Goal: Task Accomplishment & Management: Complete application form

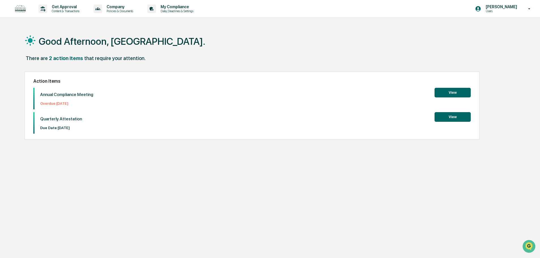
click at [447, 91] on button "View" at bounding box center [453, 93] width 36 height 10
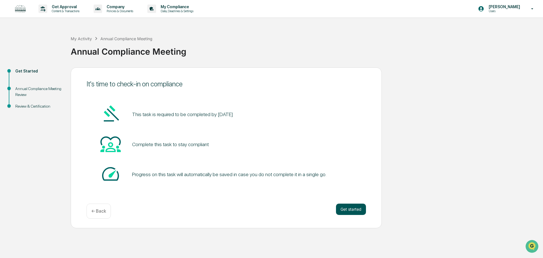
click at [343, 209] on button "Get started" at bounding box center [351, 208] width 30 height 11
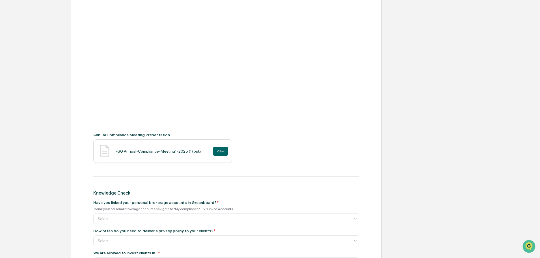
scroll to position [113, 0]
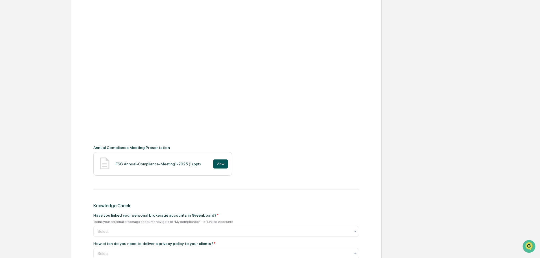
click at [217, 166] on button "View" at bounding box center [220, 163] width 15 height 9
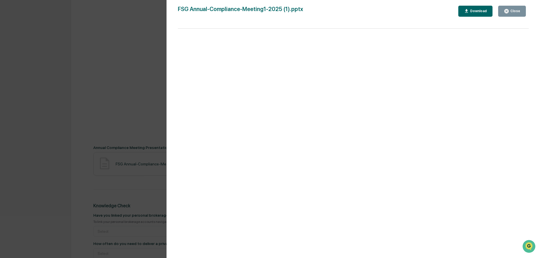
click at [486, 10] on div "Download" at bounding box center [478, 11] width 18 height 4
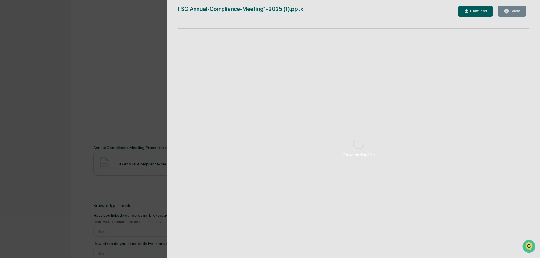
click at [516, 11] on div "Downloading File" at bounding box center [359, 147] width 385 height 295
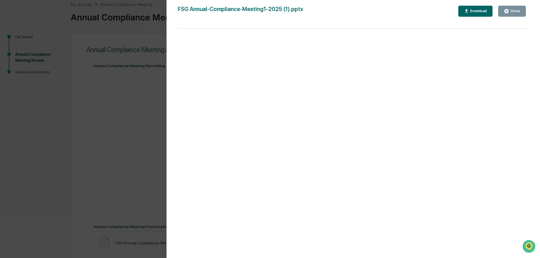
scroll to position [0, 0]
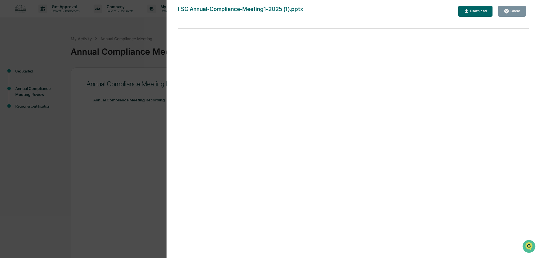
click at [36, 140] on div "Version History [DATE] 04:38 PM [PERSON_NAME] FSG Annual-Compliance-Meeting1-20…" at bounding box center [270, 129] width 540 height 258
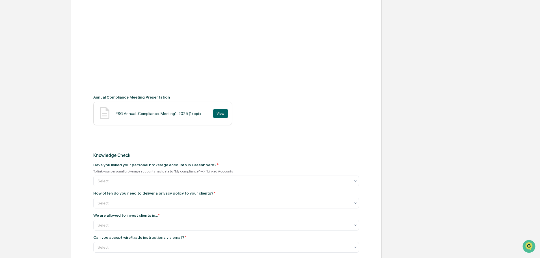
scroll to position [176, 0]
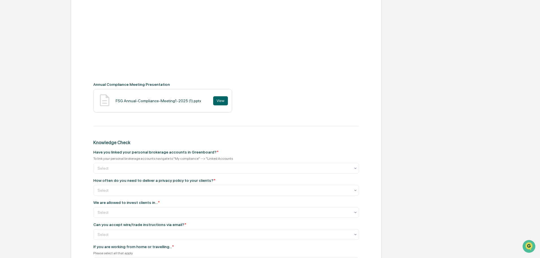
click at [338, 107] on div "FSG Annual-Compliance-Meeting1-2025 (1).pptx View" at bounding box center [226, 100] width 266 height 23
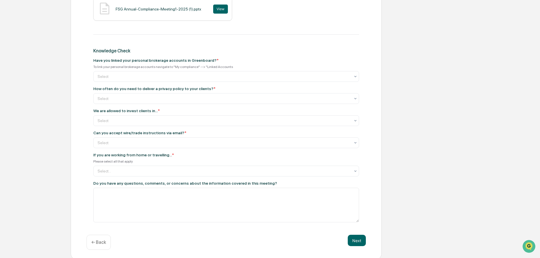
scroll to position [269, 0]
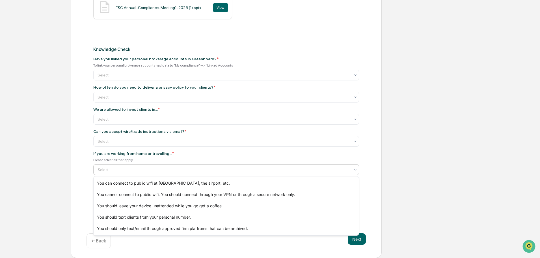
click at [129, 167] on div at bounding box center [224, 170] width 253 height 6
click at [138, 74] on div at bounding box center [224, 75] width 253 height 6
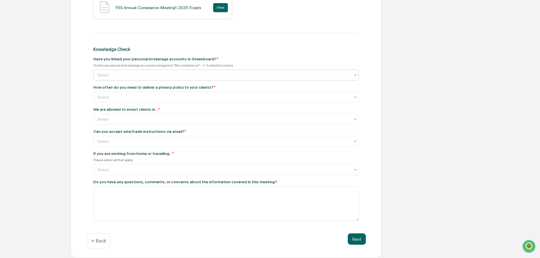
click at [138, 74] on div at bounding box center [224, 75] width 253 height 6
click at [147, 99] on div at bounding box center [224, 97] width 253 height 6
click at [141, 117] on div at bounding box center [224, 119] width 253 height 6
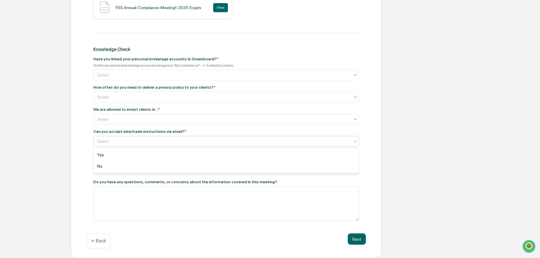
click at [148, 144] on div at bounding box center [224, 141] width 253 height 6
click at [147, 141] on div at bounding box center [224, 141] width 253 height 6
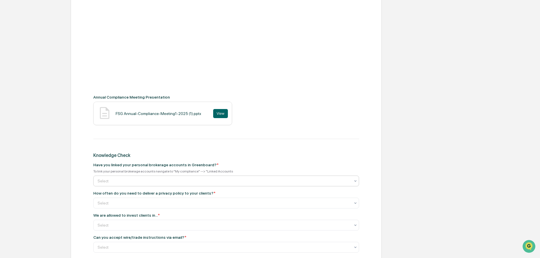
scroll to position [170, 0]
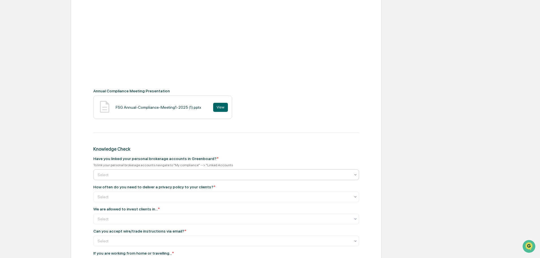
click at [160, 170] on div "Select" at bounding box center [226, 174] width 266 height 11
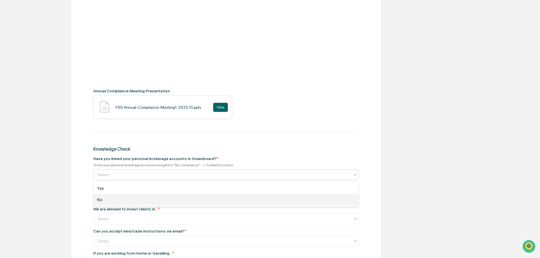
click at [114, 198] on div "No" at bounding box center [226, 199] width 265 height 11
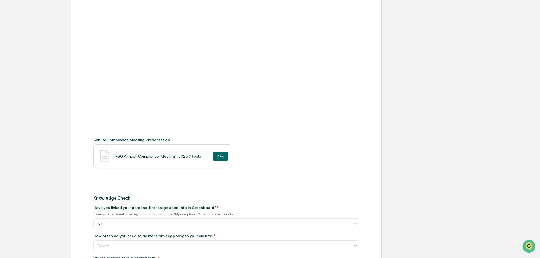
scroll to position [226, 0]
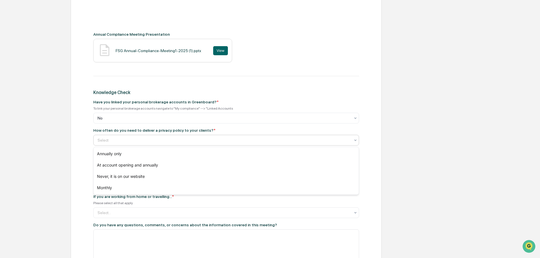
click at [130, 145] on div "Select" at bounding box center [226, 140] width 266 height 11
click at [128, 152] on div "Annually only" at bounding box center [226, 153] width 265 height 11
click at [138, 141] on div at bounding box center [224, 140] width 253 height 6
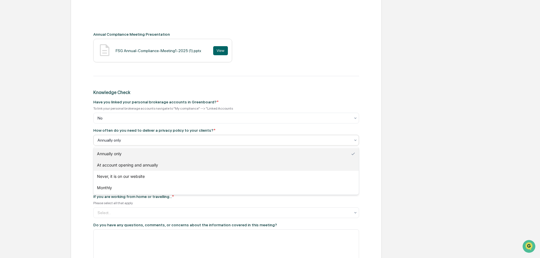
click at [147, 164] on div "At account opening and annually" at bounding box center [226, 164] width 265 height 11
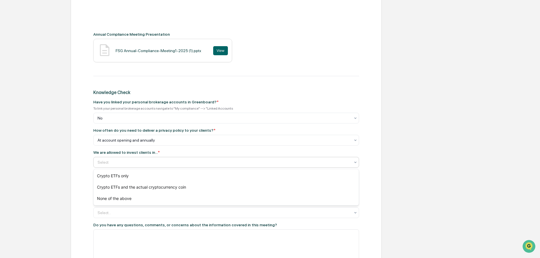
click at [181, 159] on div "Select" at bounding box center [224, 162] width 259 height 8
click at [127, 161] on div at bounding box center [224, 162] width 253 height 6
click at [455, 109] on div "Get Started Annual Compliance Meeting Review Review & Certification Annual Comp…" at bounding box center [270, 71] width 535 height 460
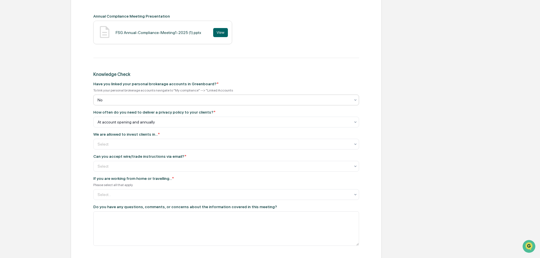
scroll to position [255, 0]
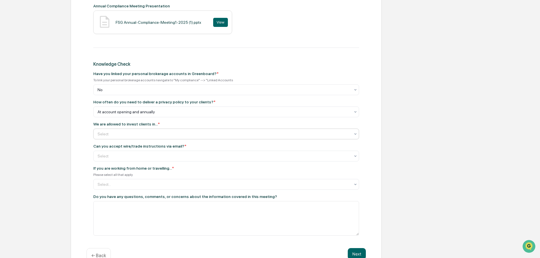
click at [150, 133] on div at bounding box center [224, 134] width 253 height 6
click at [188, 120] on div "Annual Compliance Meeting Recording Annual Compliance Meeting Presentation FSG …" at bounding box center [226, 39] width 266 height 393
click at [164, 152] on div "Select" at bounding box center [224, 156] width 259 height 8
click at [163, 152] on div "Select" at bounding box center [224, 156] width 259 height 8
click at [145, 132] on div at bounding box center [224, 134] width 253 height 6
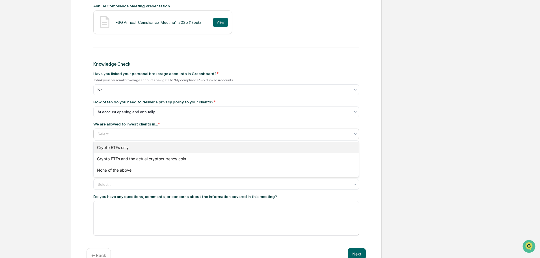
click at [140, 144] on div "Crypto ETFs only" at bounding box center [226, 147] width 265 height 11
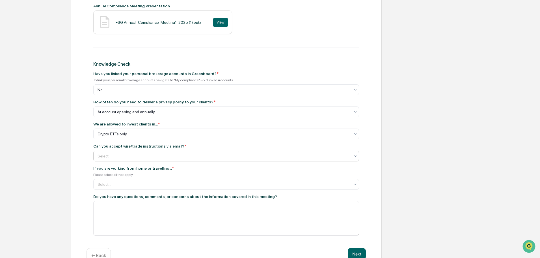
click at [145, 157] on div at bounding box center [224, 156] width 253 height 6
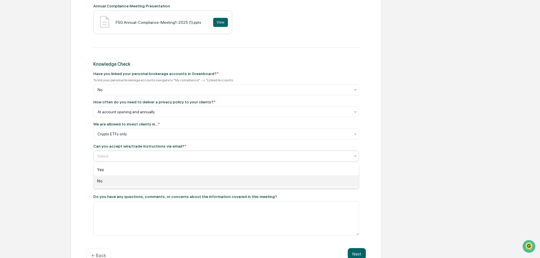
click at [113, 179] on div "No" at bounding box center [226, 180] width 265 height 11
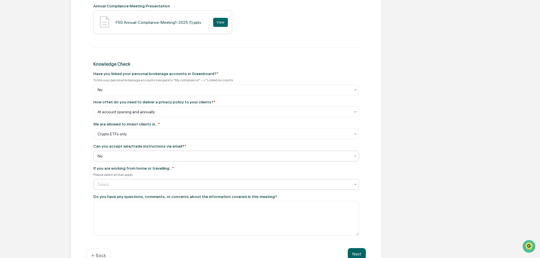
click at [137, 188] on div "Select..." at bounding box center [224, 184] width 259 height 9
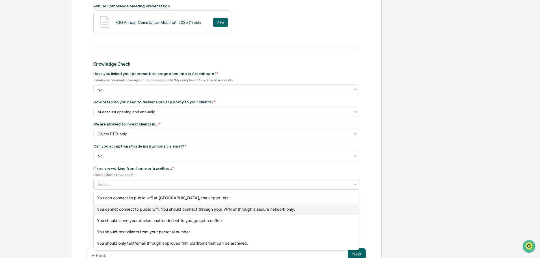
click at [132, 207] on div "You cannot connect to public wifi. You should connect through your VPN or throu…" at bounding box center [226, 208] width 265 height 11
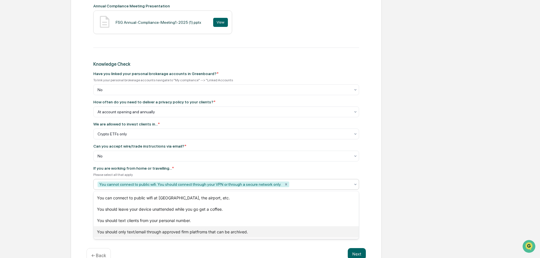
click at [191, 231] on div "You should only text/email through approved firm platfroms that can be archived." at bounding box center [226, 231] width 265 height 11
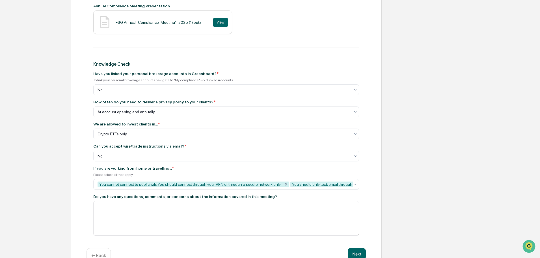
click at [380, 173] on div "Annual Compliance Meeting Review Annual Compliance Meeting Recording Annual Com…" at bounding box center [226, 43] width 311 height 460
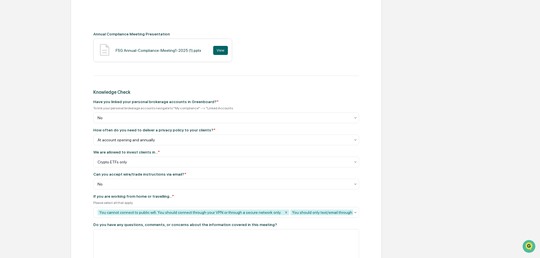
scroll to position [272, 0]
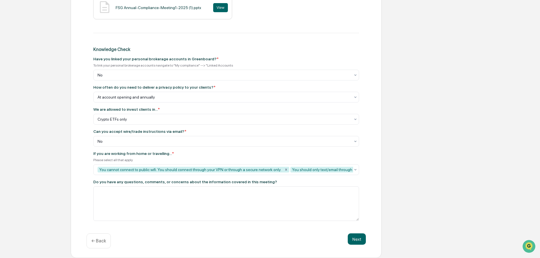
click at [420, 179] on div "Get Started Annual Compliance Meeting Review Review & Certification Annual Comp…" at bounding box center [270, 28] width 535 height 460
click at [356, 168] on icon at bounding box center [355, 169] width 5 height 5
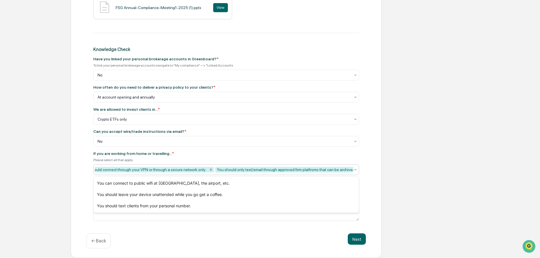
click at [356, 168] on icon at bounding box center [355, 169] width 5 height 5
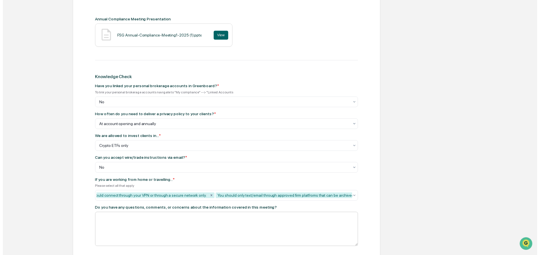
scroll to position [272, 0]
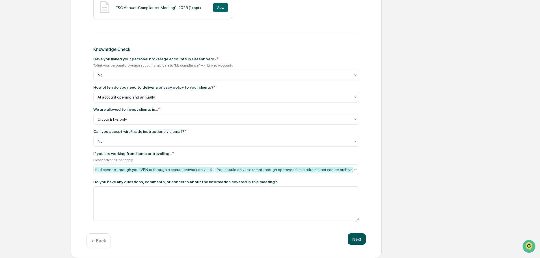
click at [363, 238] on button "Next" at bounding box center [357, 238] width 18 height 11
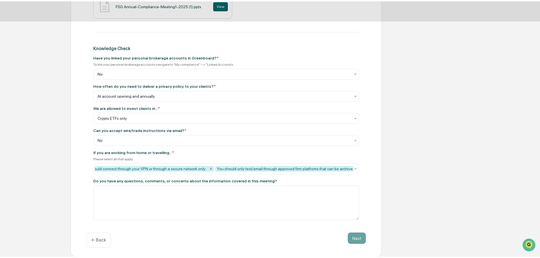
scroll to position [0, 0]
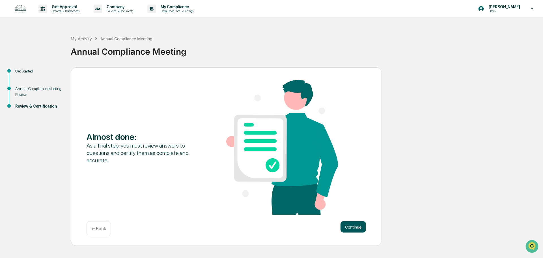
click at [360, 232] on button "Continue" at bounding box center [353, 226] width 25 height 11
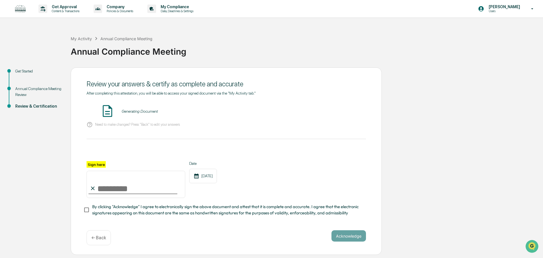
click at [136, 109] on div "Generating Document" at bounding box center [140, 111] width 36 height 5
click at [104, 198] on input "Sign here" at bounding box center [136, 184] width 99 height 27
type input "**********"
click at [202, 205] on span "By clicking "Acknowledge" I agree to electronically sign the above document and…" at bounding box center [226, 209] width 269 height 13
click at [351, 238] on button "Acknowledge" at bounding box center [348, 235] width 35 height 11
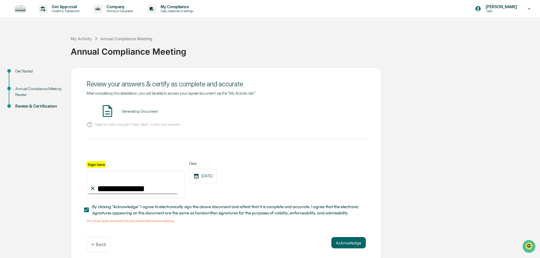
click at [134, 111] on div "Generating Document" at bounding box center [140, 111] width 36 height 5
click at [106, 109] on img at bounding box center [107, 111] width 14 height 14
drag, startPoint x: 123, startPoint y: 112, endPoint x: 129, endPoint y: 112, distance: 5.9
click at [126, 112] on div "Generating Document" at bounding box center [140, 111] width 36 height 5
click at [129, 112] on div "Generating Document" at bounding box center [140, 111] width 36 height 5
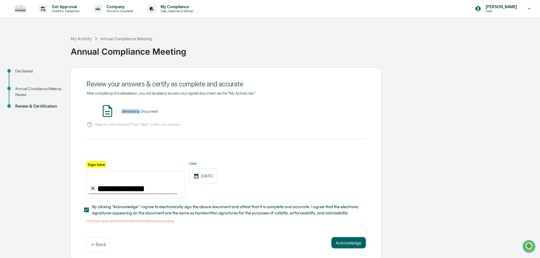
click at [130, 112] on div "Generating Document" at bounding box center [140, 111] width 36 height 5
click at [133, 112] on div "Generating Document" at bounding box center [140, 111] width 36 height 5
click at [134, 112] on div "Generating Document" at bounding box center [140, 111] width 36 height 5
click at [142, 112] on div "Generating Document" at bounding box center [140, 111] width 36 height 5
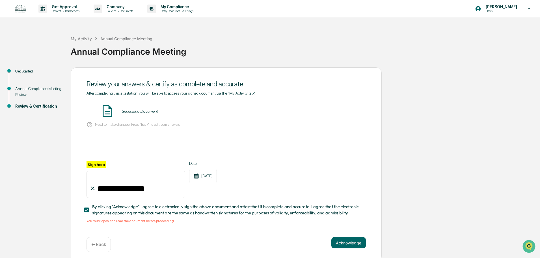
click at [144, 112] on div "Generating Document" at bounding box center [140, 111] width 36 height 5
click at [108, 111] on img at bounding box center [107, 111] width 14 height 14
click at [140, 109] on div "Generating Document" at bounding box center [226, 111] width 279 height 15
click at [142, 109] on div "Generating Document" at bounding box center [140, 111] width 36 height 5
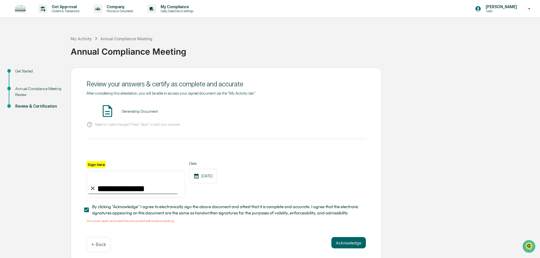
click at [143, 110] on div "Generating Document" at bounding box center [140, 111] width 36 height 5
drag, startPoint x: 144, startPoint y: 110, endPoint x: 154, endPoint y: 113, distance: 10.6
click at [147, 111] on div "Generating Document" at bounding box center [140, 111] width 36 height 5
click at [208, 138] on div "**********" at bounding box center [226, 157] width 279 height 132
click at [347, 112] on button "VIEW" at bounding box center [333, 111] width 37 height 10
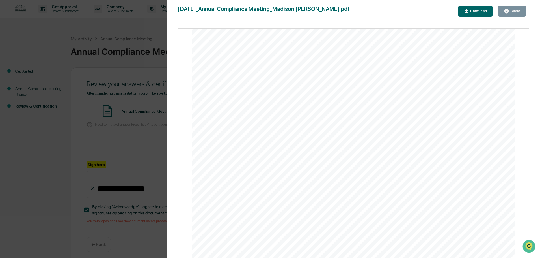
scroll to position [65, 0]
click at [514, 11] on div "Close" at bounding box center [514, 11] width 11 height 4
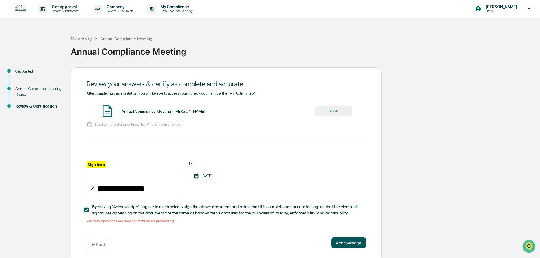
click at [347, 240] on button "Acknowledge" at bounding box center [348, 242] width 35 height 11
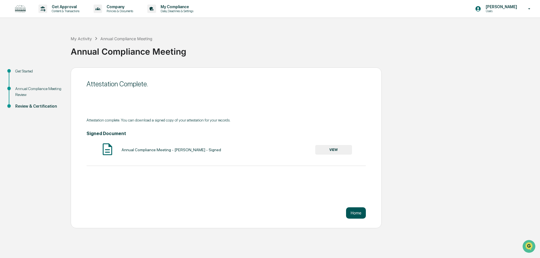
click at [357, 211] on button "Home" at bounding box center [356, 212] width 20 height 11
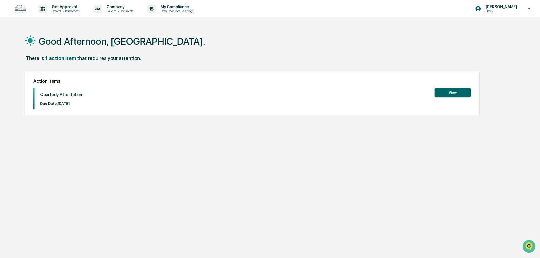
click at [441, 92] on button "View" at bounding box center [453, 93] width 36 height 10
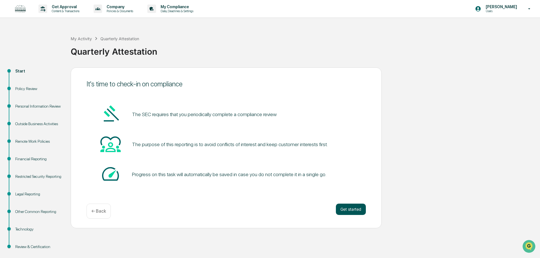
click at [354, 208] on button "Get started" at bounding box center [351, 208] width 30 height 11
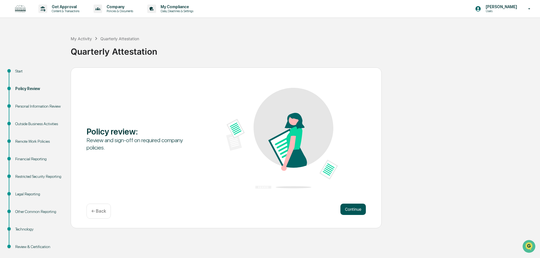
click at [358, 208] on button "Continue" at bounding box center [353, 208] width 25 height 11
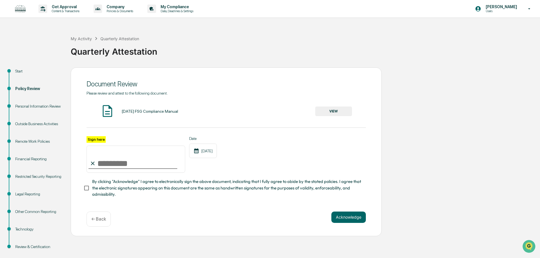
click at [334, 110] on button "VIEW" at bounding box center [333, 111] width 37 height 10
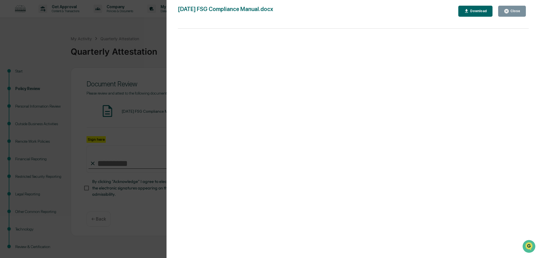
scroll to position [9, 0]
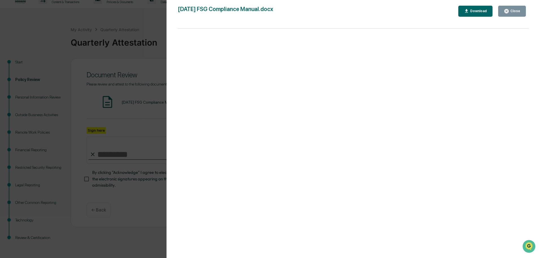
click at [509, 13] on icon "button" at bounding box center [506, 10] width 5 height 5
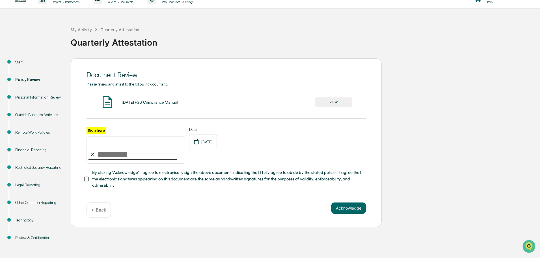
click at [147, 155] on input "Sign here" at bounding box center [136, 149] width 99 height 27
type input "**********"
click at [343, 210] on button "Acknowledge" at bounding box center [348, 207] width 35 height 11
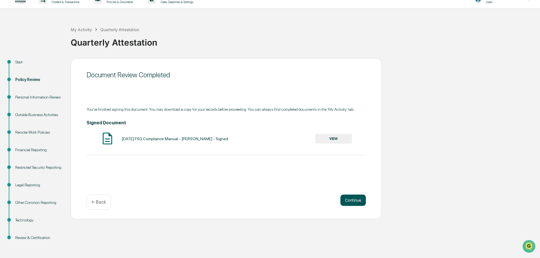
click at [349, 199] on button "Continue" at bounding box center [353, 199] width 25 height 11
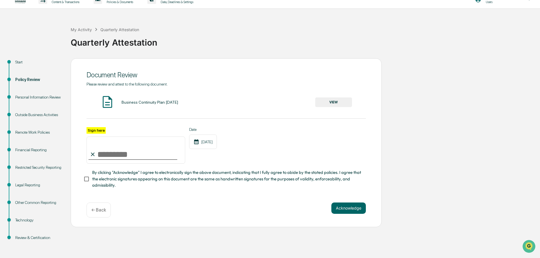
click at [152, 101] on div "Business Continuity Plan [DATE]" at bounding box center [150, 102] width 57 height 5
click at [345, 101] on button "VIEW" at bounding box center [333, 102] width 37 height 10
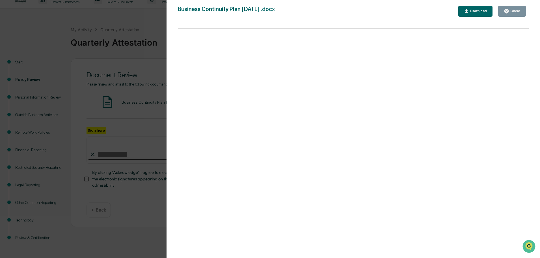
click at [507, 14] on button "Close" at bounding box center [512, 11] width 28 height 11
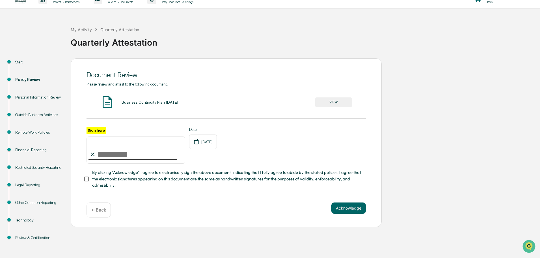
click at [103, 157] on input "Sign here" at bounding box center [136, 149] width 99 height 27
type input "**********"
click at [343, 209] on button "Acknowledge" at bounding box center [348, 207] width 35 height 11
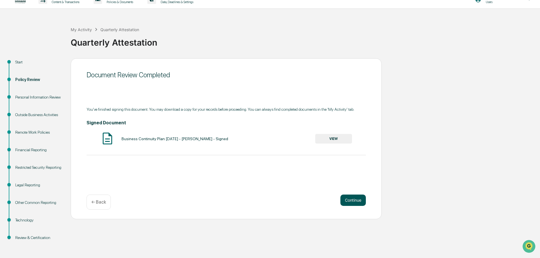
click at [346, 197] on button "Continue" at bounding box center [353, 199] width 25 height 11
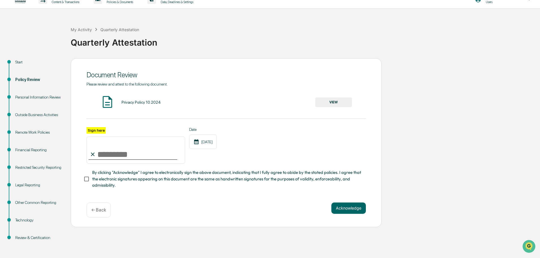
click at [322, 102] on button "VIEW" at bounding box center [333, 102] width 37 height 10
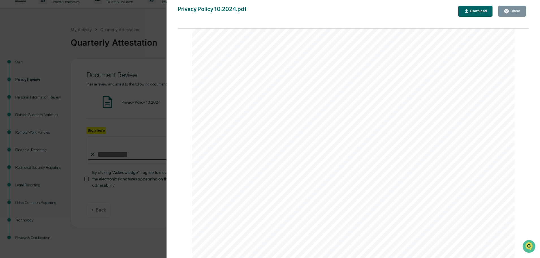
scroll to position [638, 0]
click at [513, 10] on div "Close" at bounding box center [514, 11] width 11 height 4
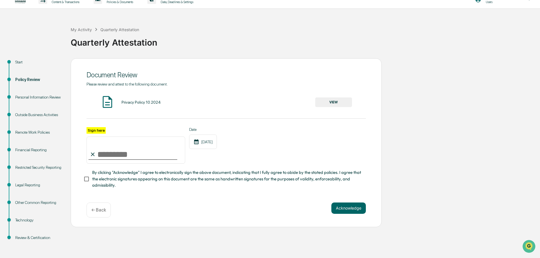
click at [100, 154] on input "Sign here" at bounding box center [136, 149] width 99 height 27
type input "**********"
click at [347, 207] on button "Acknowledge" at bounding box center [348, 207] width 35 height 11
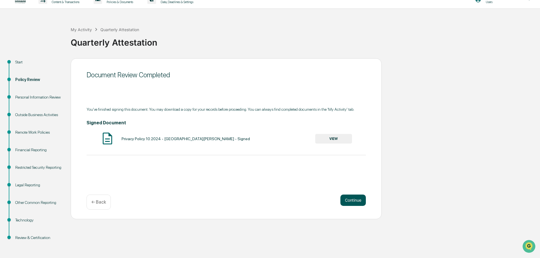
click at [354, 201] on button "Continue" at bounding box center [353, 199] width 25 height 11
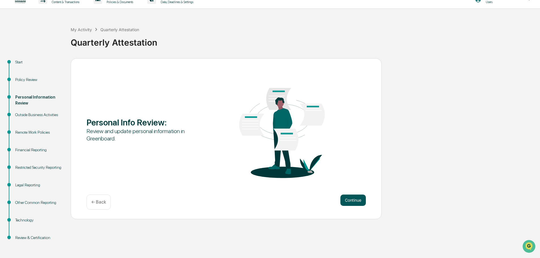
click at [359, 197] on button "Continue" at bounding box center [353, 199] width 25 height 11
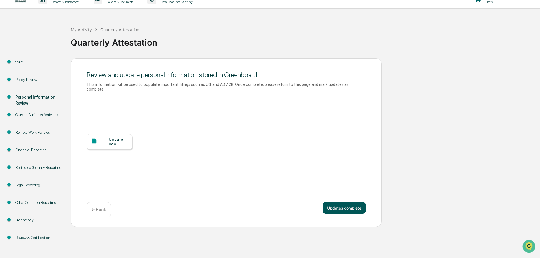
click at [339, 202] on button "Updates complete" at bounding box center [344, 207] width 43 height 11
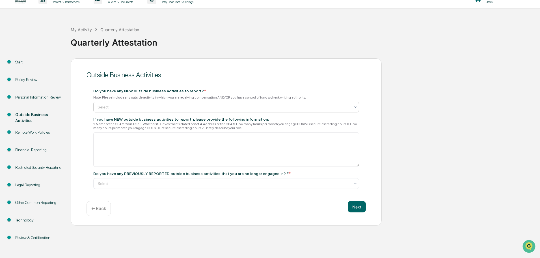
click at [141, 106] on div at bounding box center [224, 107] width 253 height 6
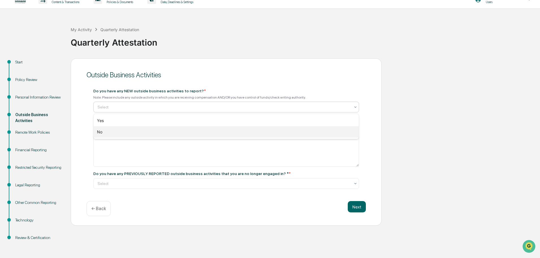
click at [118, 130] on div "No" at bounding box center [226, 131] width 265 height 11
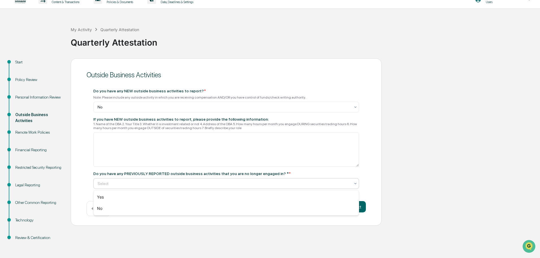
click at [216, 185] on div at bounding box center [224, 183] width 253 height 6
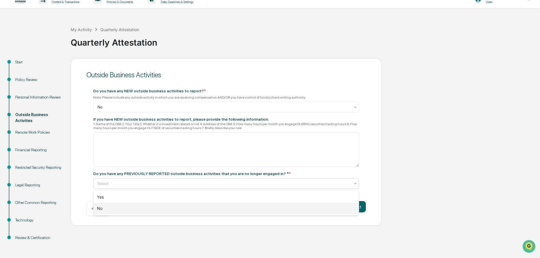
click at [202, 207] on div "No" at bounding box center [226, 208] width 265 height 11
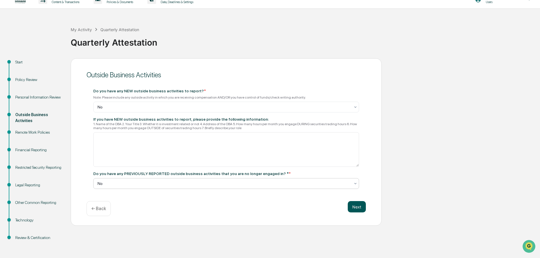
click at [358, 205] on button "Next" at bounding box center [357, 206] width 18 height 11
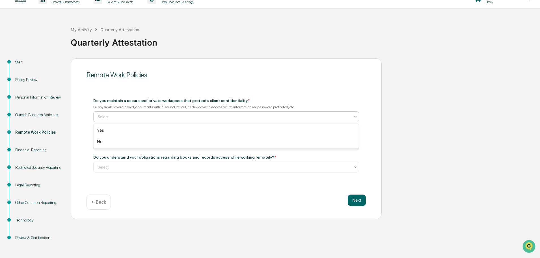
click at [152, 118] on div at bounding box center [224, 117] width 253 height 6
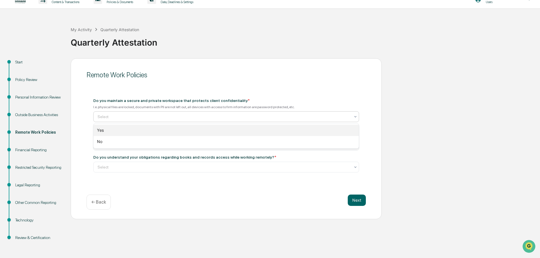
click at [149, 125] on div "Yes" at bounding box center [226, 129] width 265 height 11
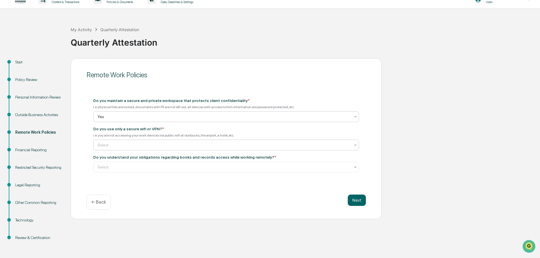
click at [138, 148] on div "Select" at bounding box center [224, 145] width 259 height 8
click at [132, 157] on div "Yes" at bounding box center [226, 158] width 265 height 11
click at [129, 168] on div at bounding box center [224, 167] width 253 height 6
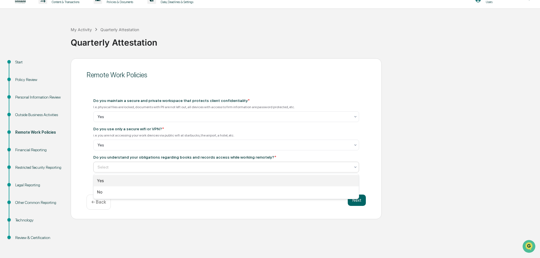
click at [128, 177] on div "Yes" at bounding box center [226, 180] width 265 height 11
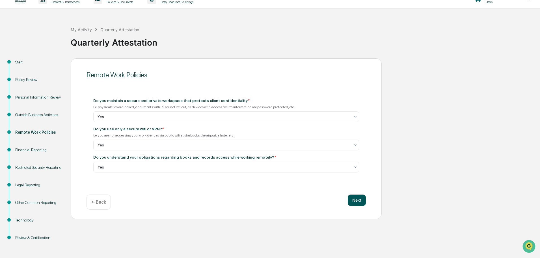
click at [355, 201] on button "Next" at bounding box center [357, 199] width 18 height 11
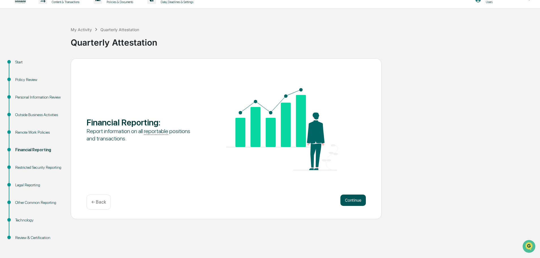
click at [360, 200] on button "Continue" at bounding box center [353, 199] width 25 height 11
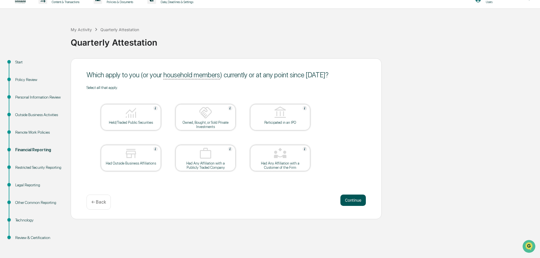
click at [356, 203] on button "Continue" at bounding box center [353, 199] width 25 height 11
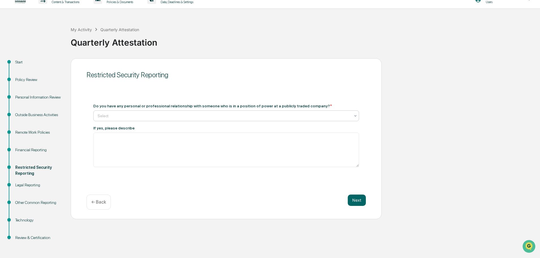
click at [175, 117] on div at bounding box center [224, 116] width 253 height 6
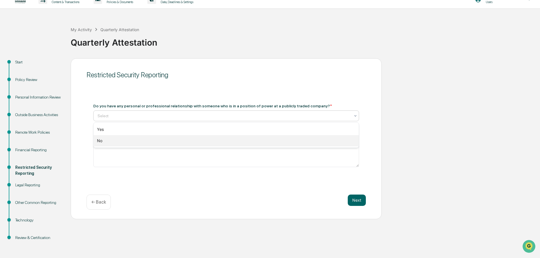
click at [157, 140] on div "No" at bounding box center [226, 140] width 265 height 11
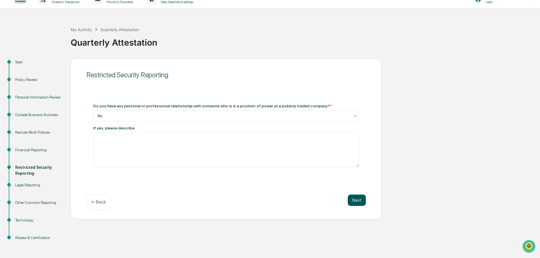
click at [353, 203] on button "Next" at bounding box center [357, 199] width 18 height 11
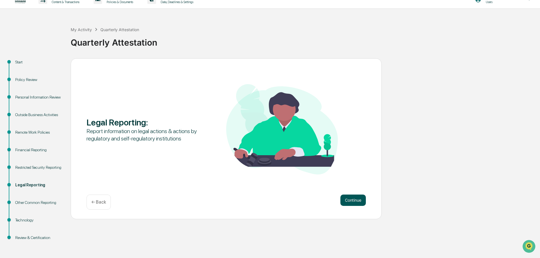
click at [349, 202] on button "Continue" at bounding box center [353, 199] width 25 height 11
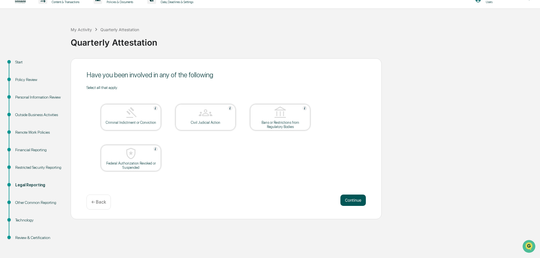
click at [348, 202] on button "Continue" at bounding box center [353, 199] width 25 height 11
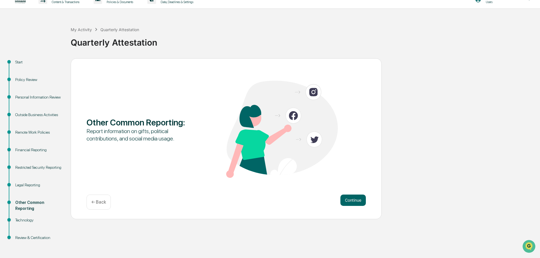
click at [348, 202] on button "Continue" at bounding box center [353, 199] width 25 height 11
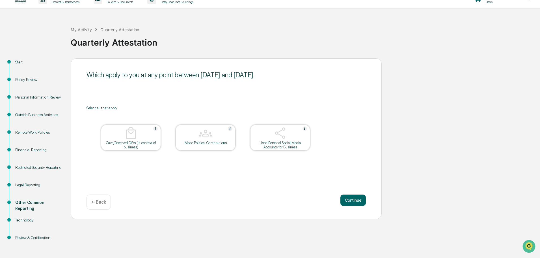
click at [348, 202] on button "Continue" at bounding box center [353, 199] width 25 height 11
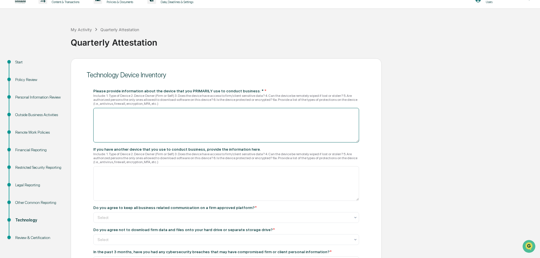
click at [151, 120] on textarea at bounding box center [226, 125] width 266 height 35
type textarea "*"
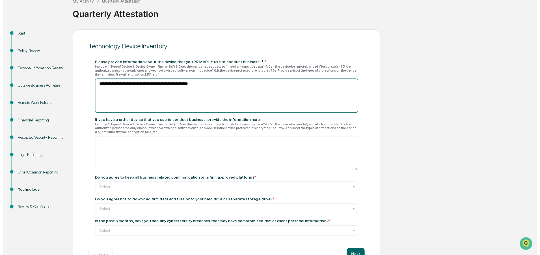
scroll to position [55, 0]
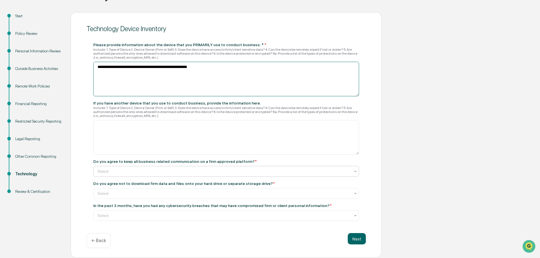
type textarea "**********"
click at [181, 169] on div at bounding box center [224, 171] width 253 height 6
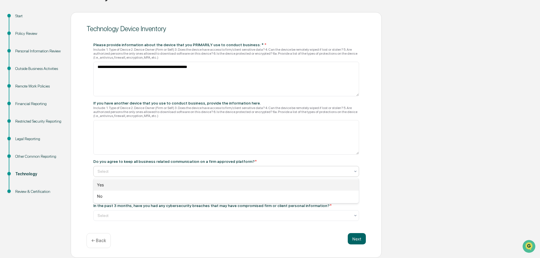
click at [161, 180] on div "Yes" at bounding box center [226, 184] width 265 height 11
click at [145, 194] on div at bounding box center [224, 193] width 253 height 6
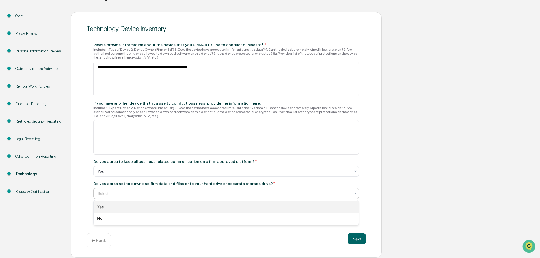
click at [139, 206] on div "Yes" at bounding box center [226, 206] width 265 height 11
click at [148, 215] on div at bounding box center [224, 215] width 253 height 6
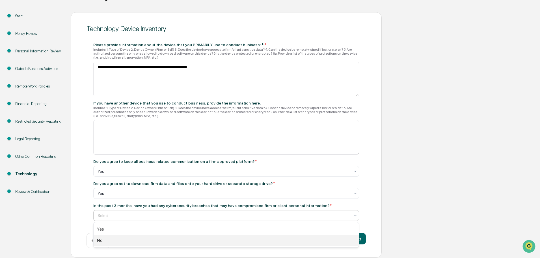
click at [128, 240] on div "No" at bounding box center [226, 239] width 265 height 11
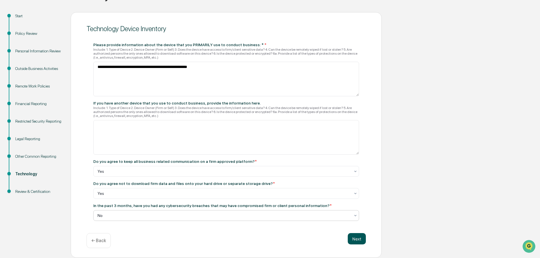
click at [354, 237] on button "Next" at bounding box center [357, 238] width 18 height 11
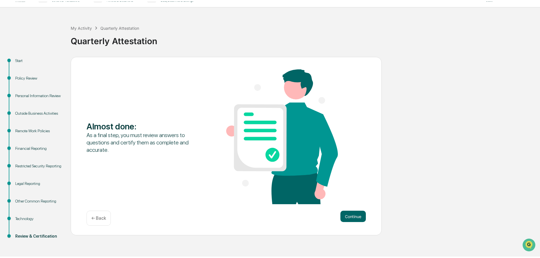
scroll to position [9, 0]
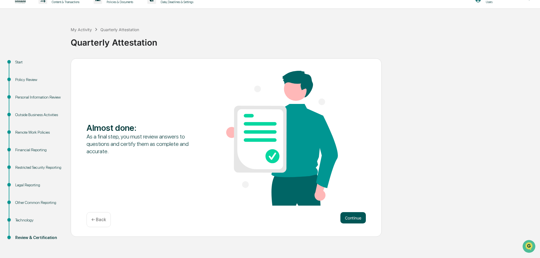
click at [343, 216] on button "Continue" at bounding box center [353, 217] width 25 height 11
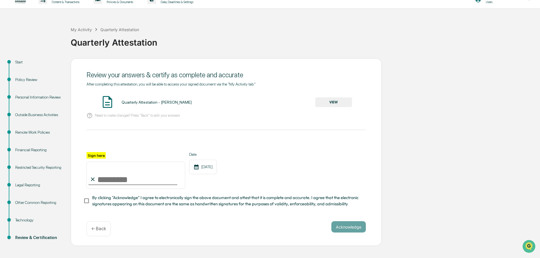
click at [136, 181] on input "Sign here" at bounding box center [136, 175] width 99 height 27
type input "**********"
click at [352, 230] on button "Acknowledge" at bounding box center [348, 226] width 35 height 11
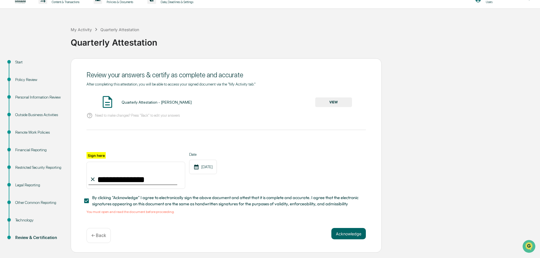
click at [344, 102] on button "VIEW" at bounding box center [333, 102] width 37 height 10
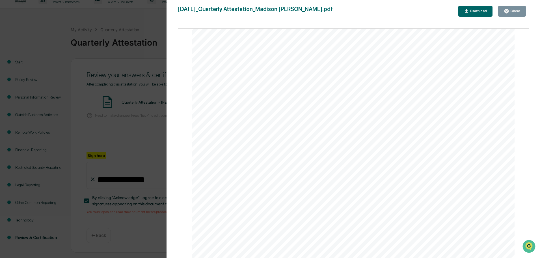
scroll to position [1584, 0]
click at [517, 8] on button "Close" at bounding box center [512, 11] width 28 height 11
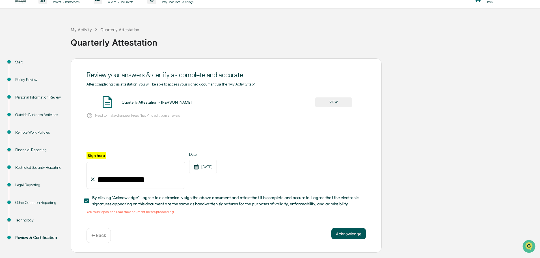
click at [350, 237] on button "Acknowledge" at bounding box center [348, 233] width 35 height 11
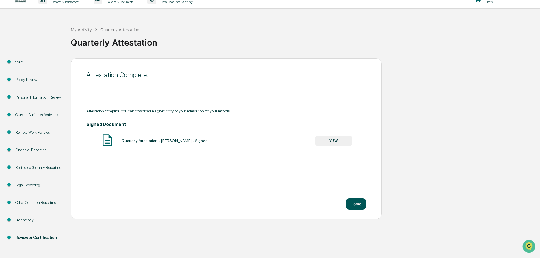
click at [356, 204] on button "Home" at bounding box center [356, 203] width 20 height 11
